Goal: Entertainment & Leisure: Consume media (video, audio)

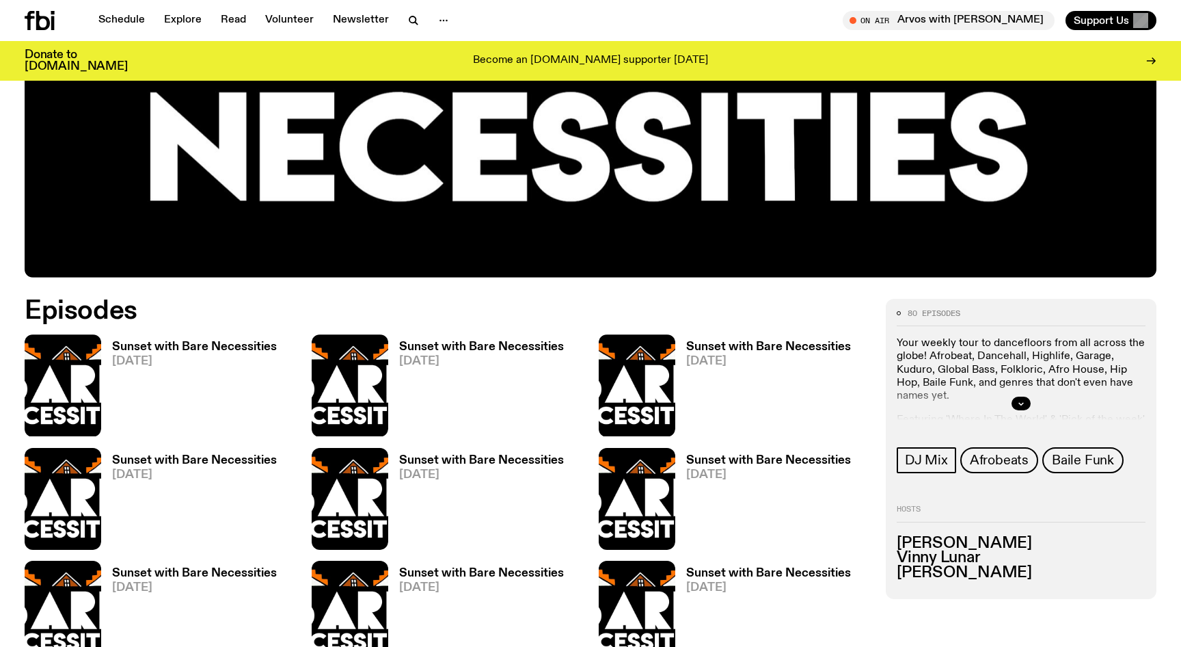
scroll to position [555, 0]
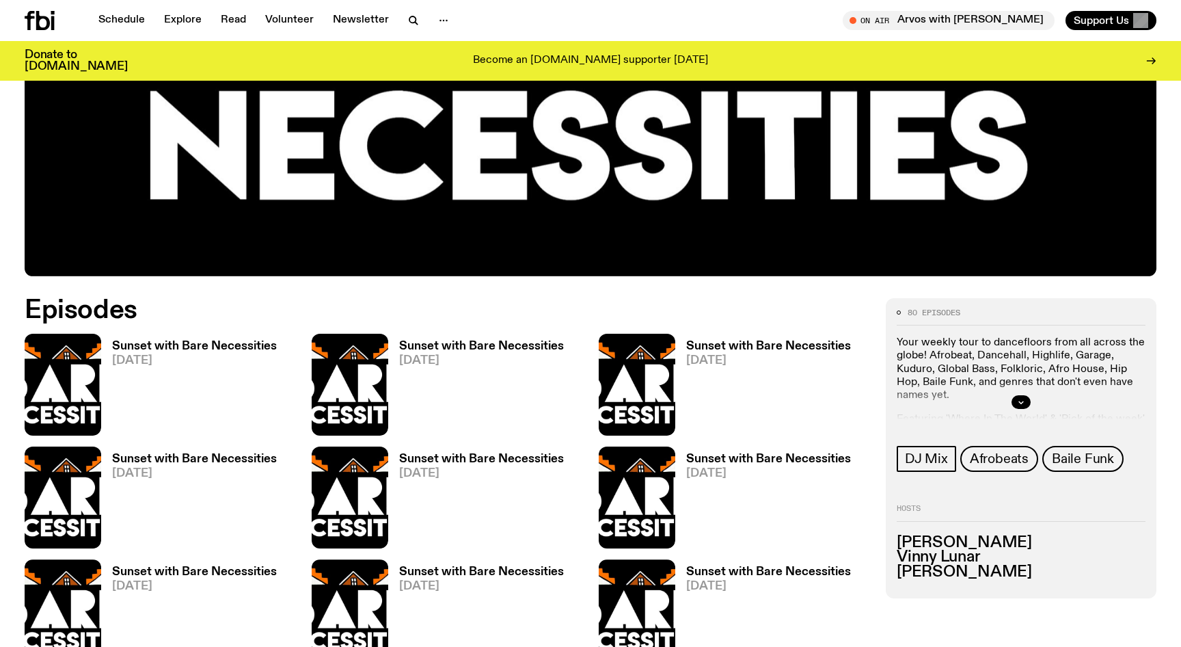
click at [141, 340] on h3 "Sunset with Bare Necessities" at bounding box center [194, 346] width 165 height 12
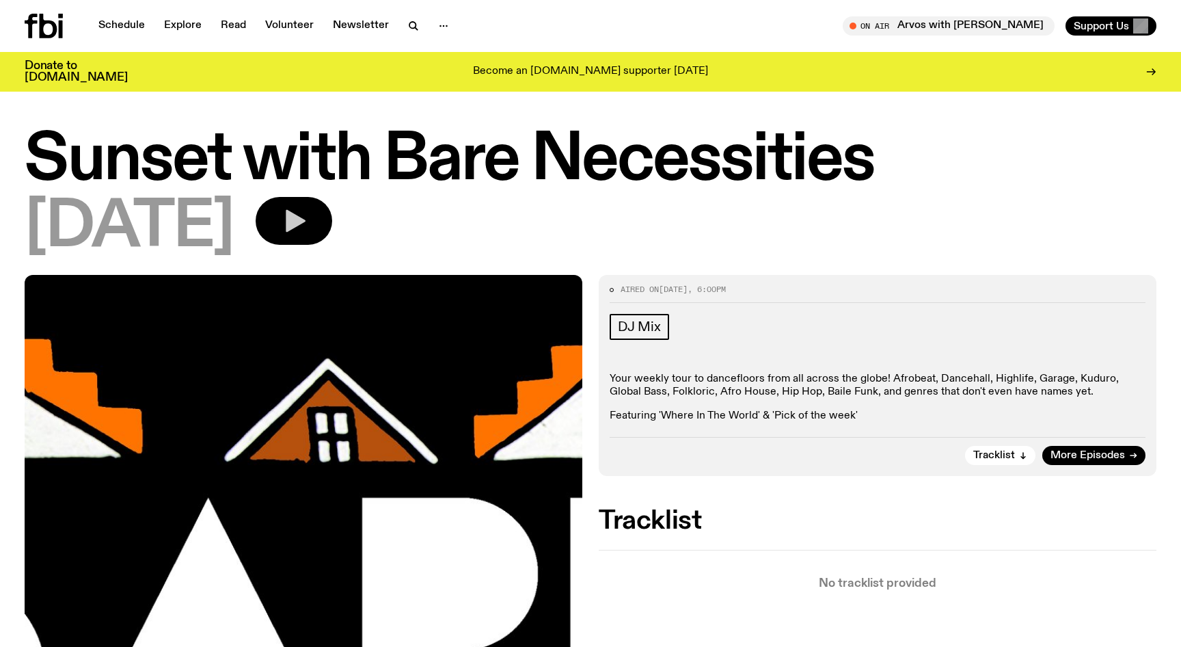
click at [306, 219] on icon "button" at bounding box center [296, 221] width 20 height 23
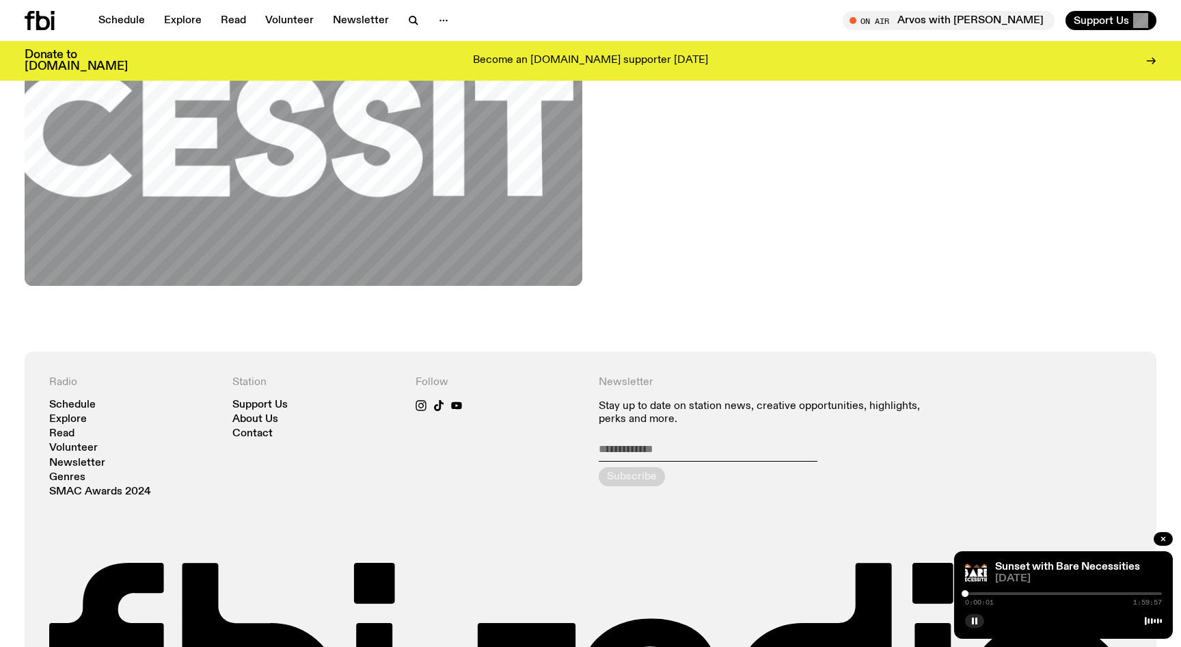
scroll to position [651, 0]
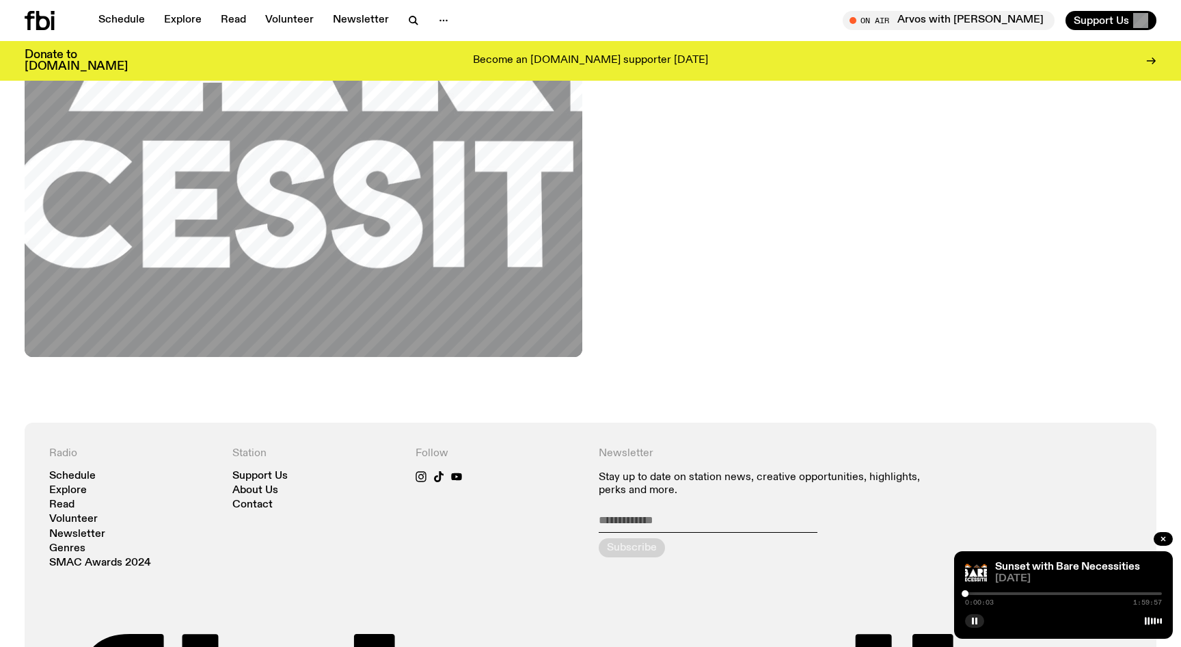
click at [1044, 594] on div at bounding box center [1063, 593] width 197 height 3
click at [1051, 593] on div at bounding box center [1048, 593] width 7 height 7
drag, startPoint x: 1051, startPoint y: 594, endPoint x: 1059, endPoint y: 594, distance: 8.2
click at [1059, 594] on div at bounding box center [1058, 593] width 7 height 7
click at [1065, 593] on div at bounding box center [1064, 593] width 7 height 7
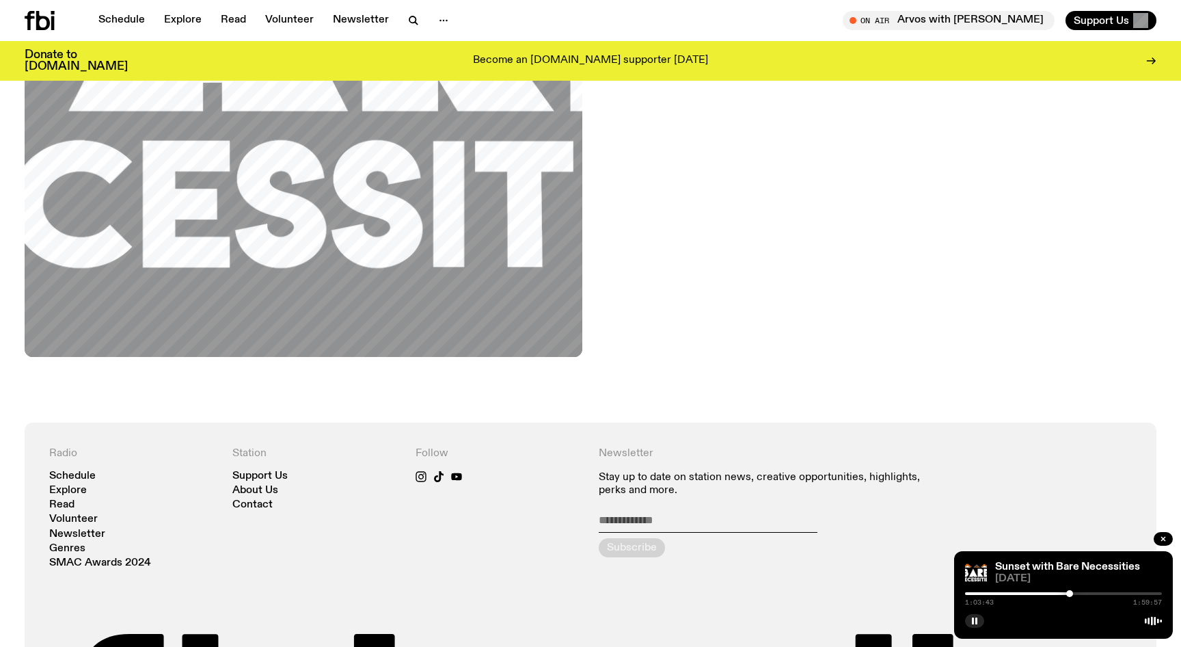
click at [1071, 592] on div at bounding box center [1069, 593] width 7 height 7
click at [1068, 592] on div at bounding box center [1068, 593] width 7 height 7
drag, startPoint x: 1068, startPoint y: 592, endPoint x: 1079, endPoint y: 591, distance: 10.3
click at [1079, 591] on div at bounding box center [1077, 593] width 7 height 7
click at [1083, 591] on div at bounding box center [1082, 593] width 7 height 7
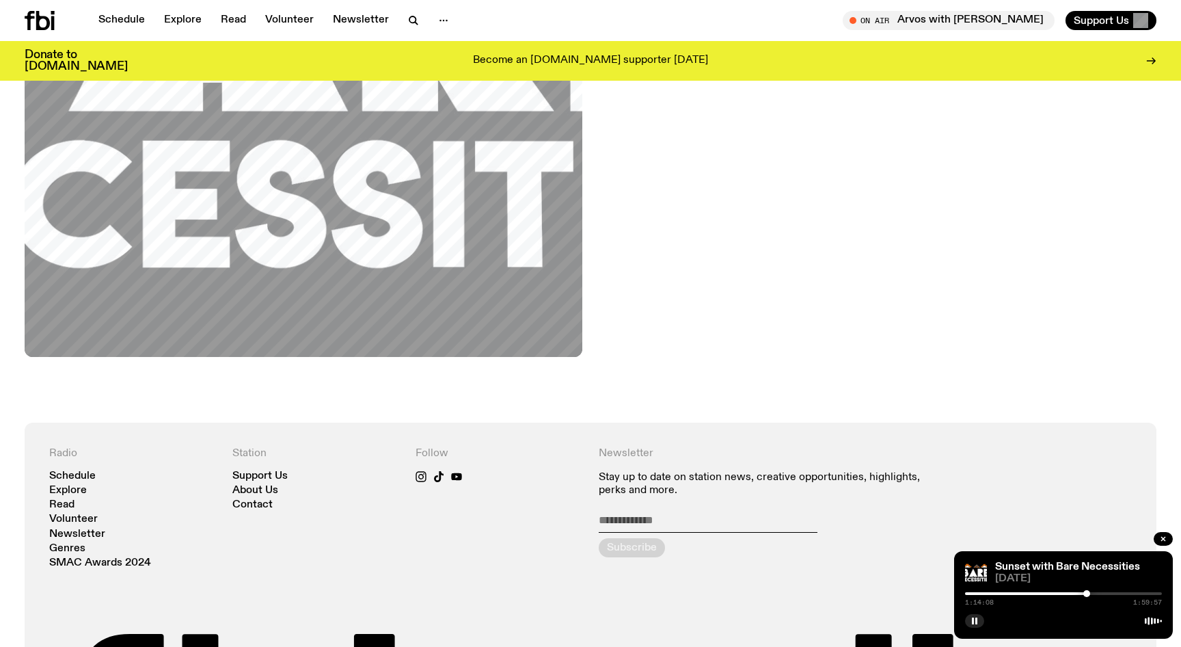
click at [1087, 591] on div at bounding box center [1086, 593] width 7 height 7
click at [979, 623] on button "button" at bounding box center [974, 621] width 19 height 14
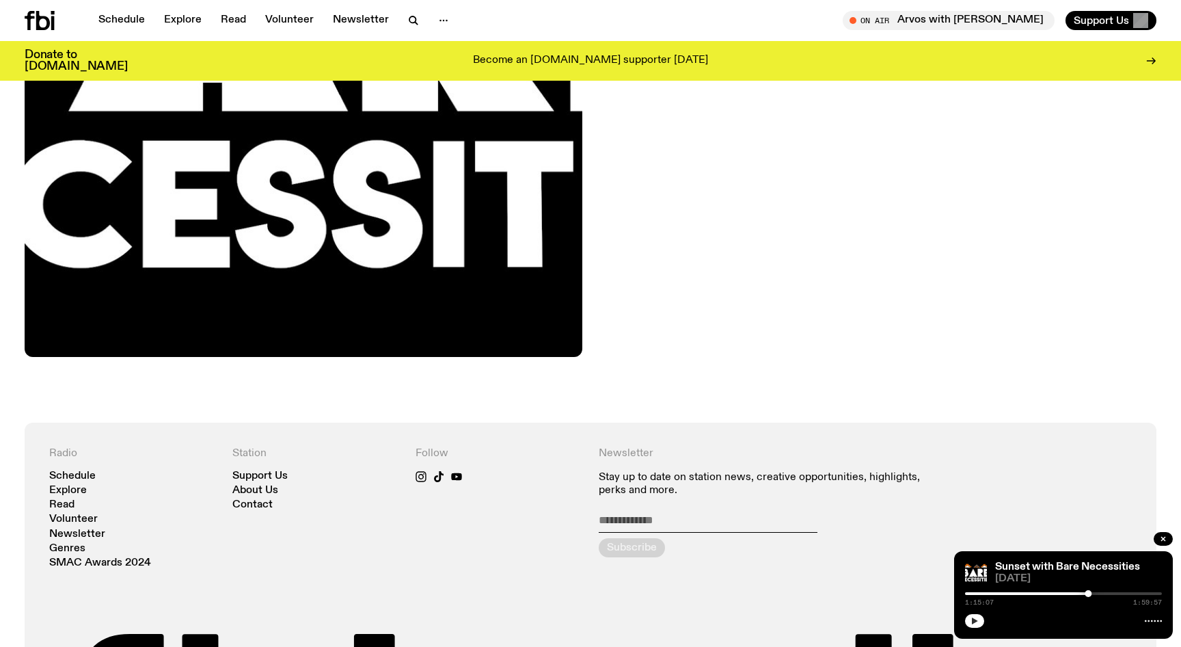
click at [973, 617] on icon "button" at bounding box center [975, 620] width 6 height 7
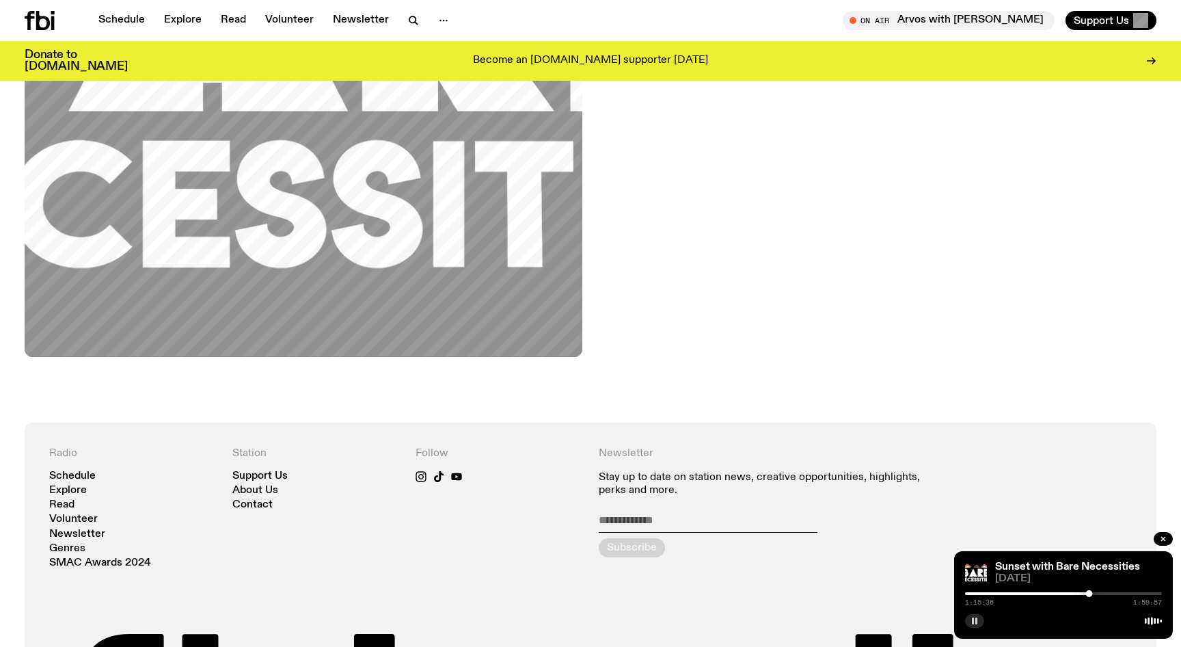
click at [973, 619] on rect "button" at bounding box center [973, 620] width 2 height 7
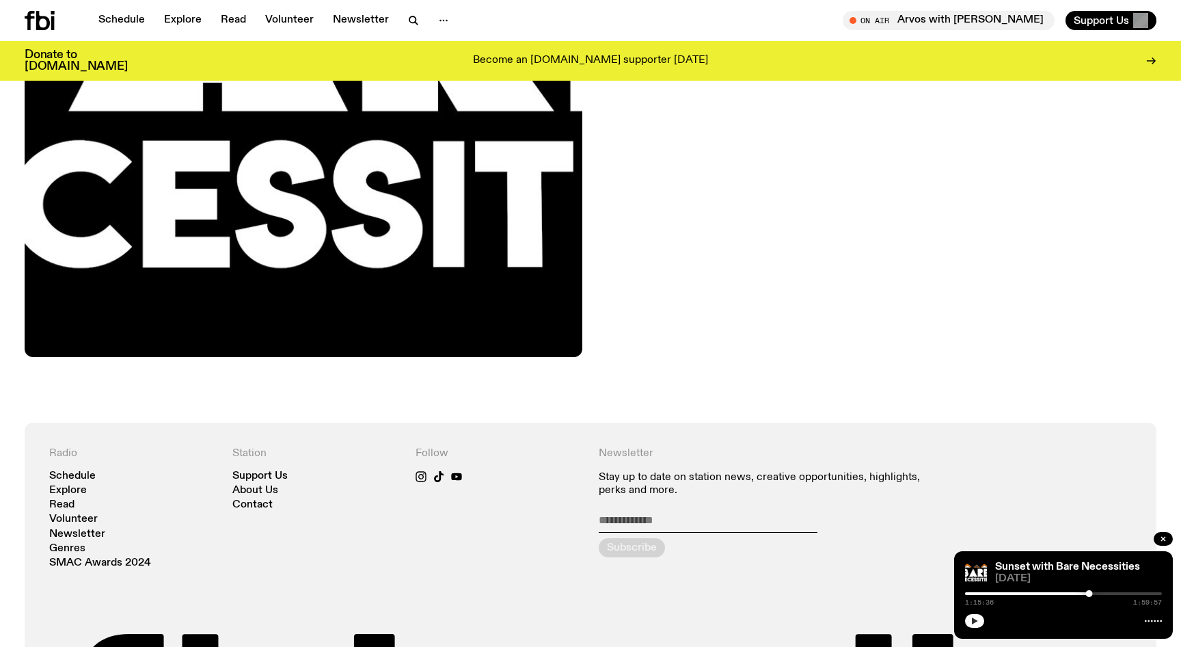
click at [973, 619] on icon "button" at bounding box center [975, 620] width 6 height 7
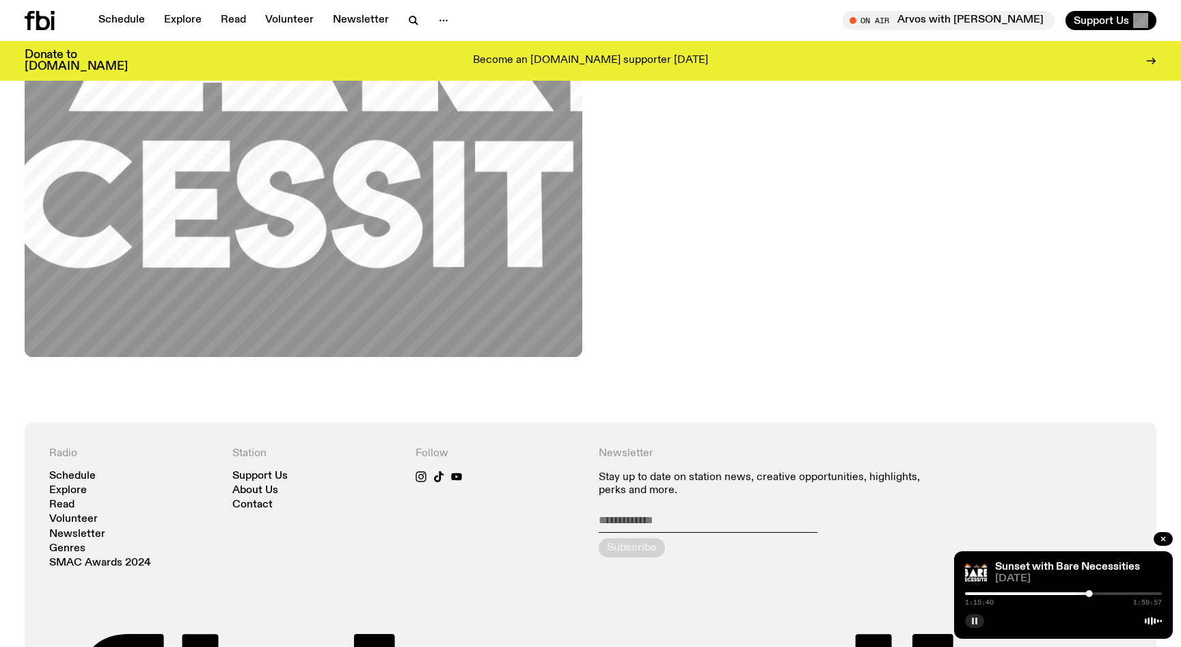
click at [973, 619] on rect "button" at bounding box center [973, 620] width 2 height 7
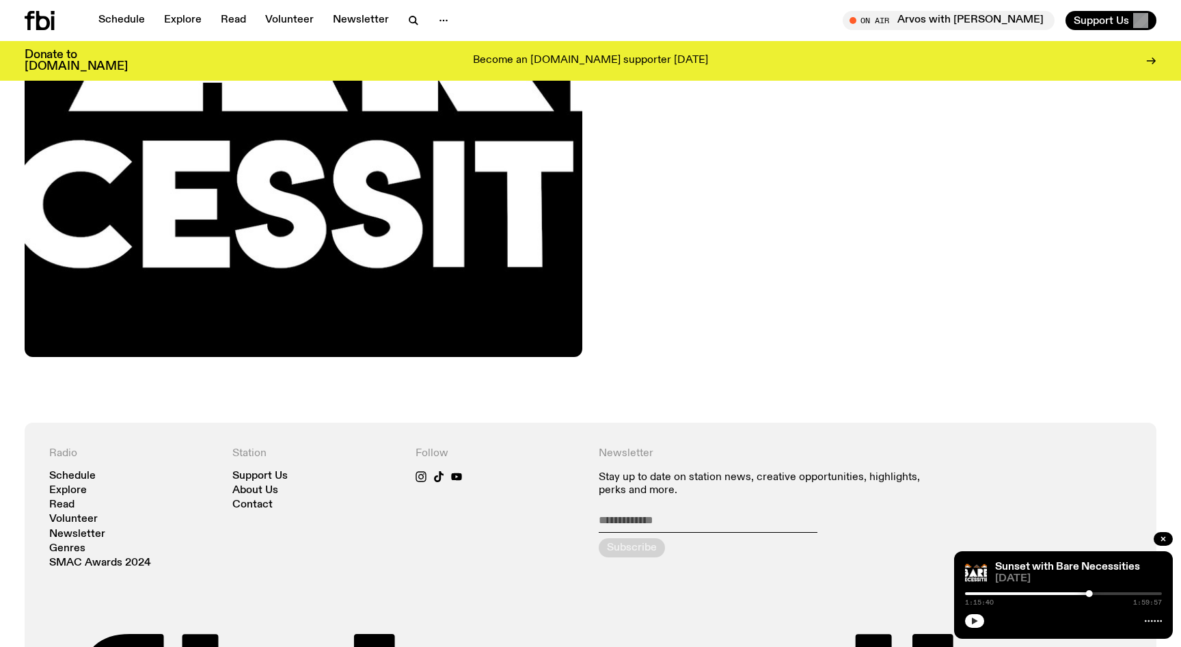
click at [973, 619] on icon "button" at bounding box center [975, 620] width 6 height 7
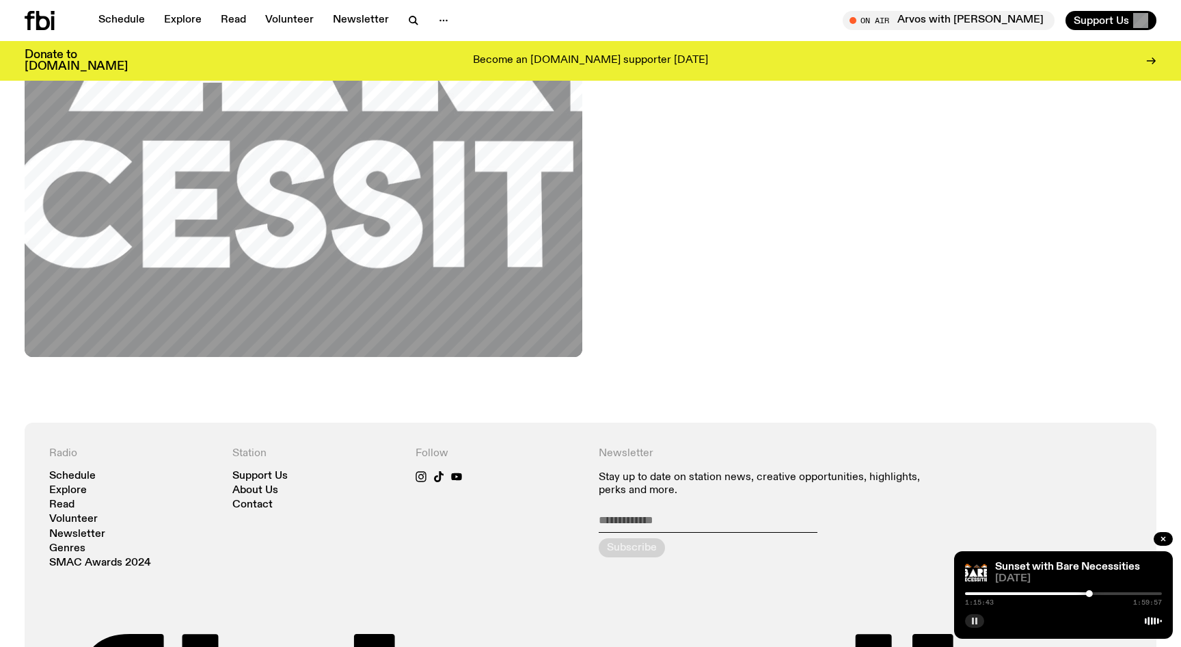
click at [973, 619] on rect "button" at bounding box center [973, 620] width 2 height 7
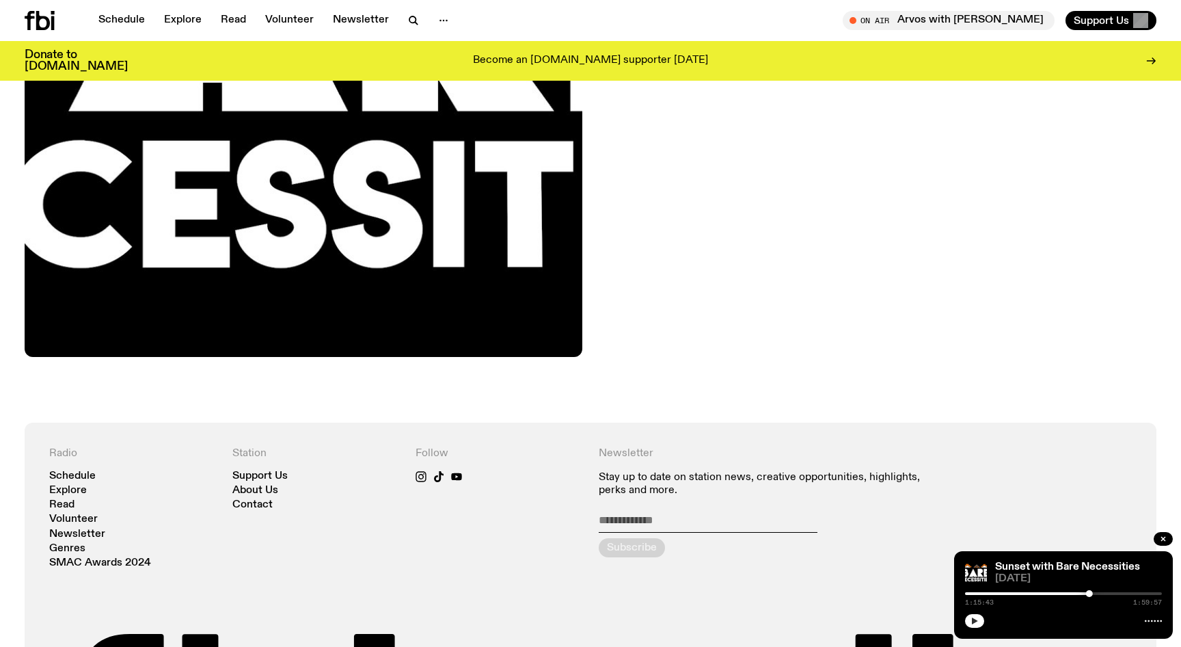
click at [1081, 594] on div at bounding box center [991, 593] width 197 height 3
click at [973, 623] on icon "button" at bounding box center [975, 621] width 8 height 8
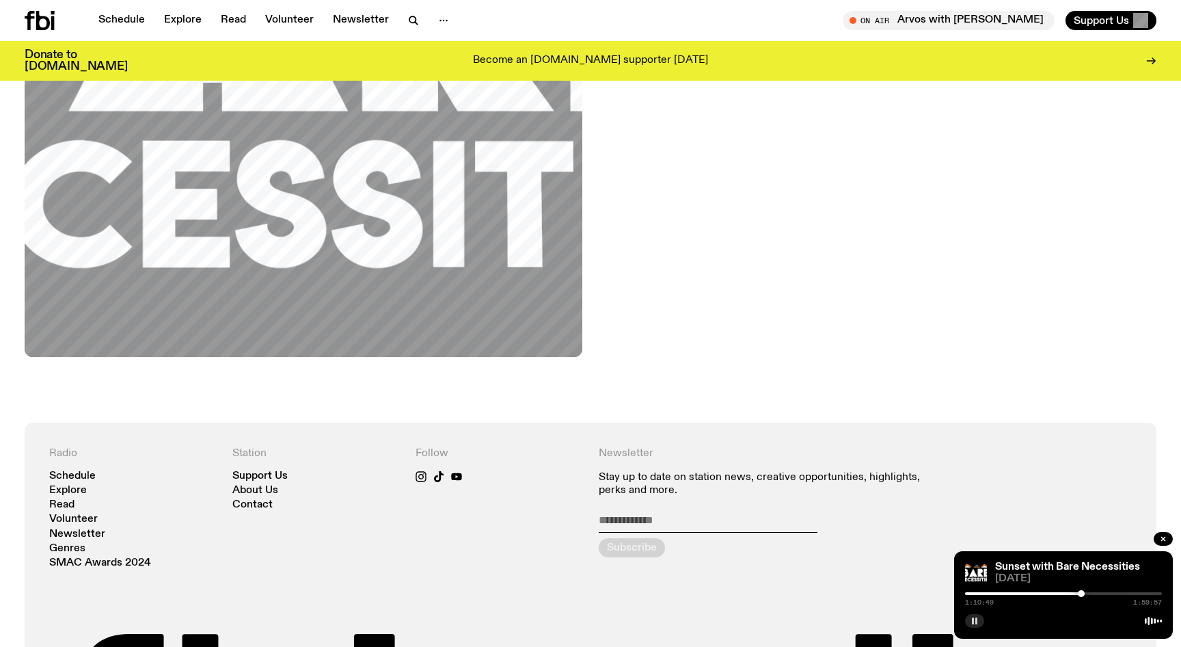
click at [1074, 593] on div at bounding box center [982, 593] width 197 height 3
click at [1066, 593] on div at bounding box center [975, 593] width 197 height 3
click at [1062, 593] on div at bounding box center [967, 593] width 197 height 3
click at [1057, 593] on div at bounding box center [963, 593] width 197 height 3
click at [1065, 593] on div at bounding box center [1063, 593] width 197 height 3
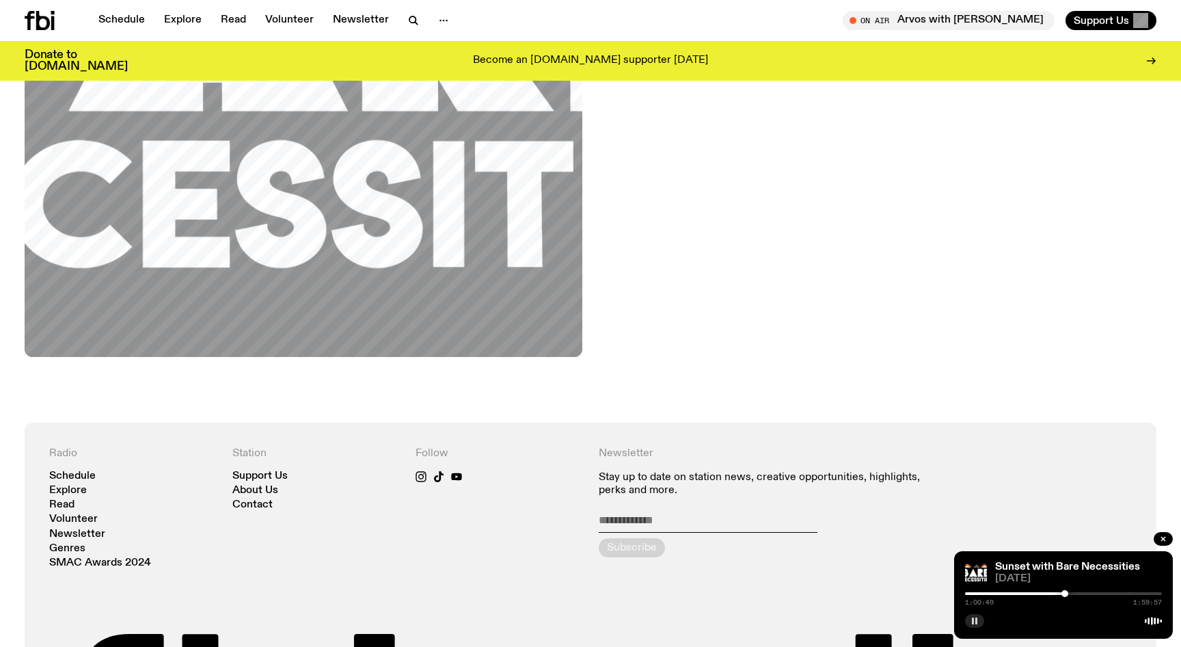
click at [1075, 593] on div at bounding box center [1063, 593] width 197 height 3
click at [973, 623] on rect "button" at bounding box center [973, 620] width 2 height 7
